Goal: Task Accomplishment & Management: Manage account settings

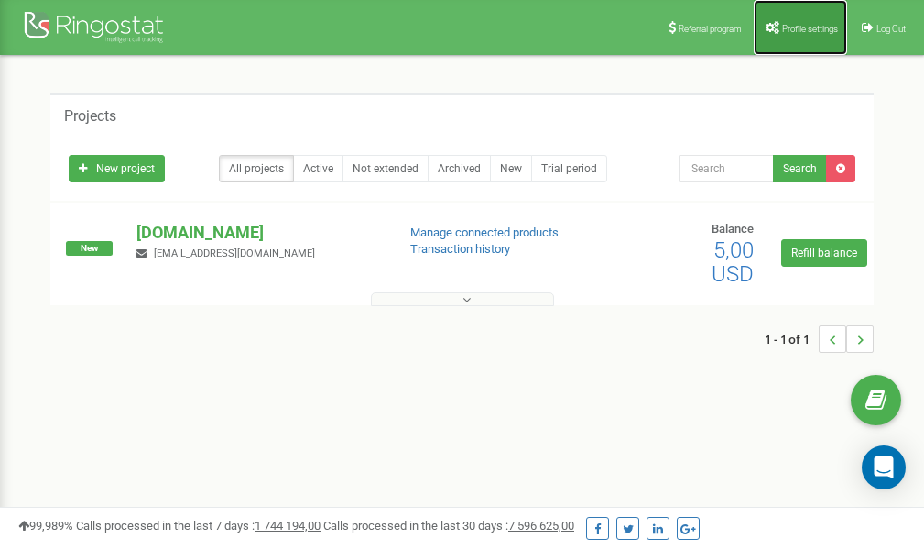
click at [807, 30] on span "Profile settings" at bounding box center [810, 29] width 56 height 10
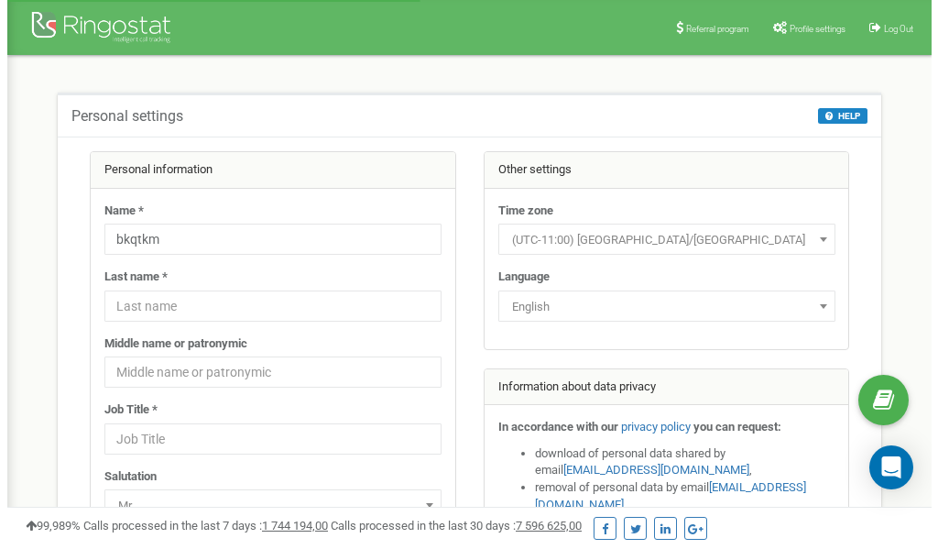
scroll to position [92, 0]
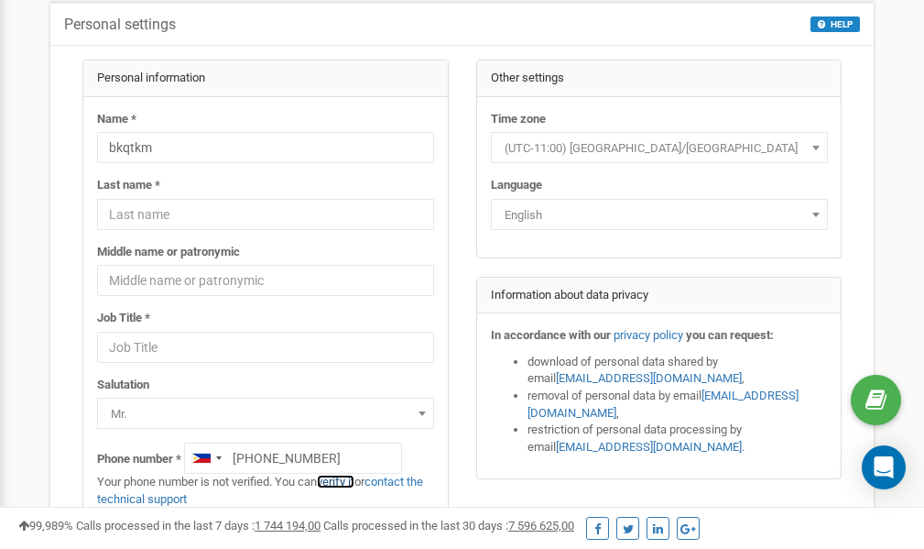
click at [345, 484] on link "verify it" at bounding box center [336, 482] width 38 height 14
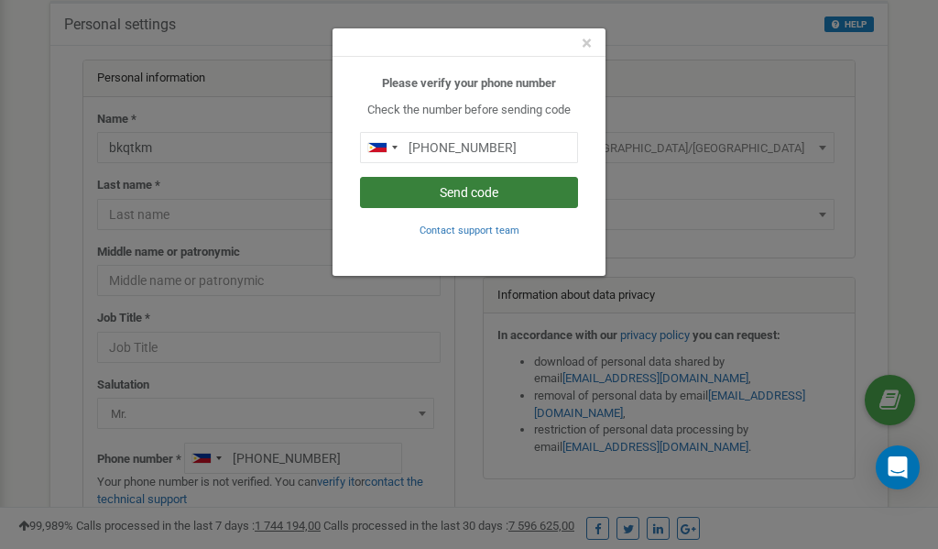
click at [454, 191] on button "Send code" at bounding box center [469, 192] width 218 height 31
